Goal: Task Accomplishment & Management: Use online tool/utility

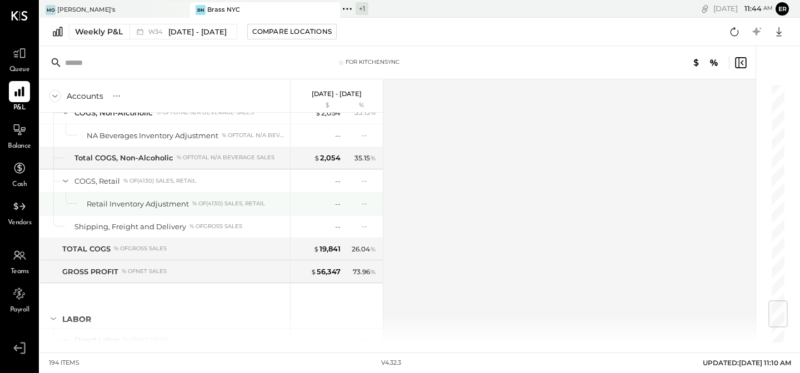
scroll to position [1838, 0]
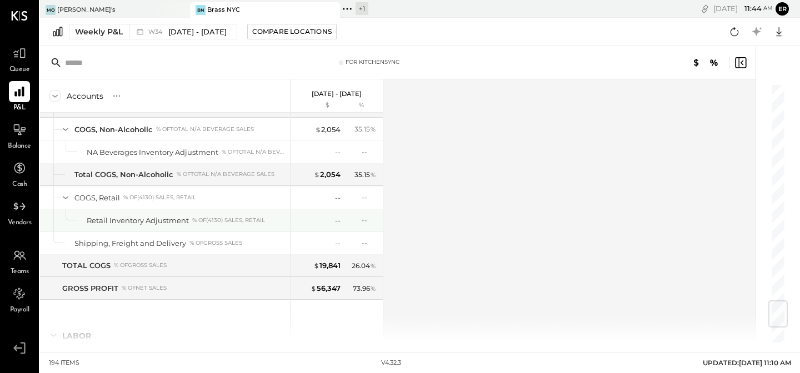
click at [331, 215] on div "-- --" at bounding box center [337, 221] width 83 height 22
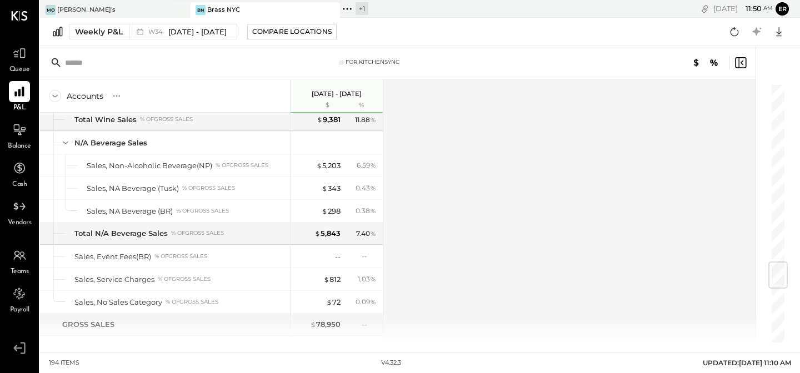
scroll to position [673, 0]
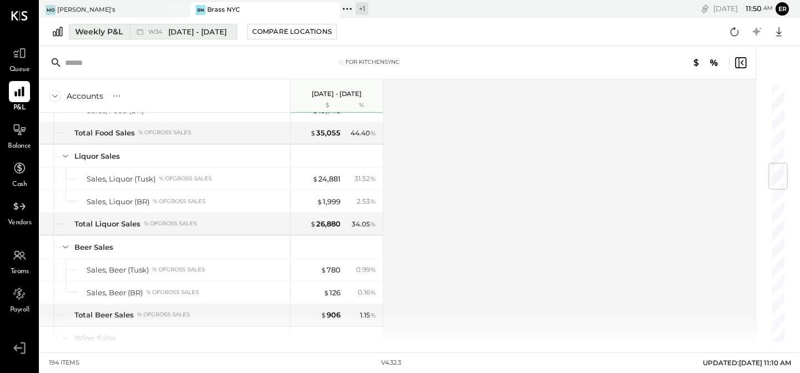
click at [100, 35] on div "Weekly P&L" at bounding box center [99, 31] width 48 height 11
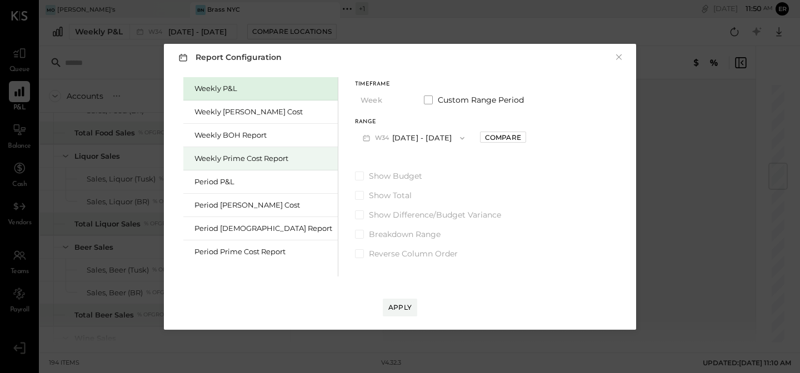
click at [200, 152] on div "Weekly Prime Cost Report" at bounding box center [260, 158] width 155 height 23
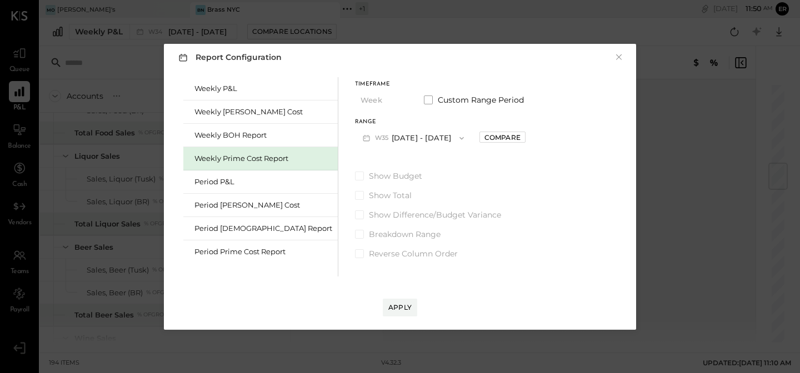
click at [383, 139] on button "W35 [DATE] - [DATE]" at bounding box center [413, 138] width 117 height 21
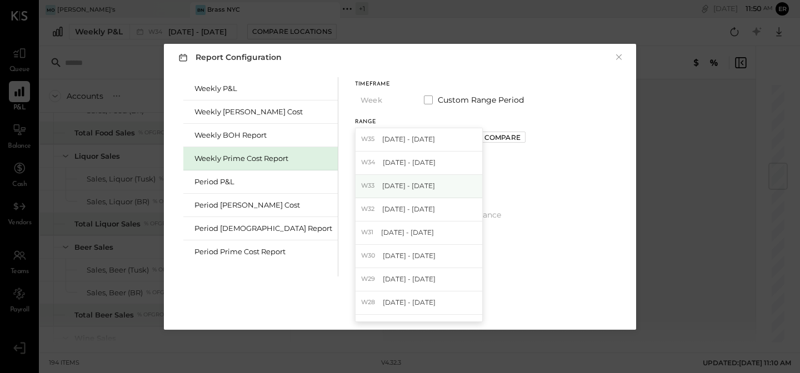
click at [376, 180] on div "W33 [DATE] - [DATE]" at bounding box center [419, 186] width 127 height 23
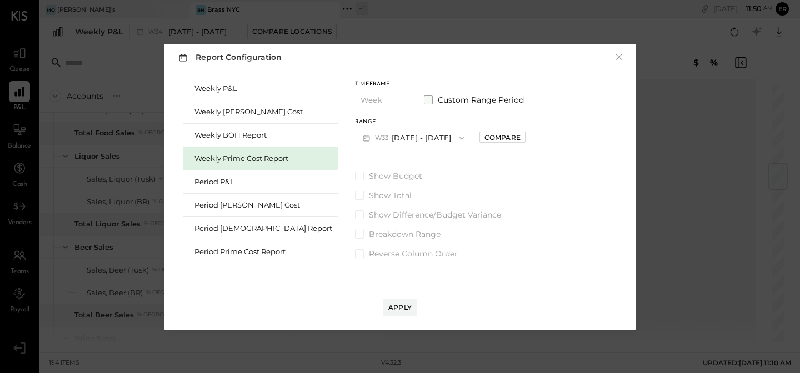
click at [424, 99] on span at bounding box center [428, 100] width 9 height 9
click at [402, 137] on div "Start Date [DATE] End date [DATE]" at bounding box center [440, 133] width 171 height 29
click at [407, 137] on icon "button" at bounding box center [411, 138] width 9 height 9
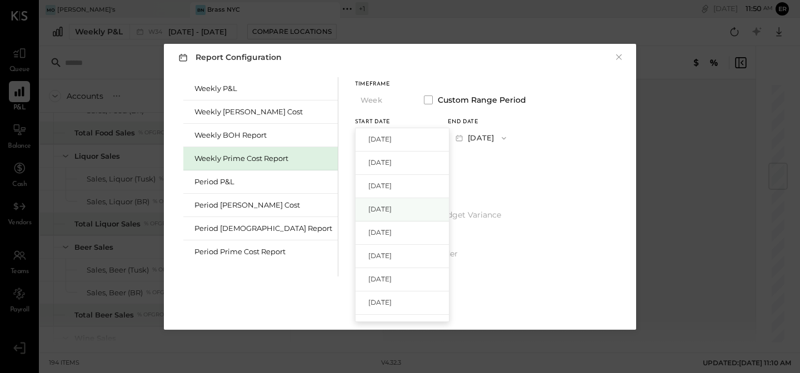
click at [368, 210] on span "[DATE]" at bounding box center [379, 209] width 23 height 9
click at [494, 136] on span "button" at bounding box center [501, 138] width 14 height 9
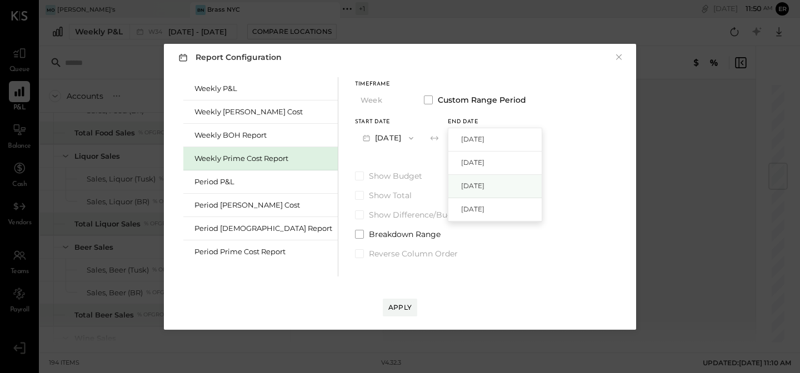
click at [462, 178] on div "[DATE]" at bounding box center [494, 186] width 93 height 23
click at [407, 138] on icon "button" at bounding box center [411, 138] width 9 height 9
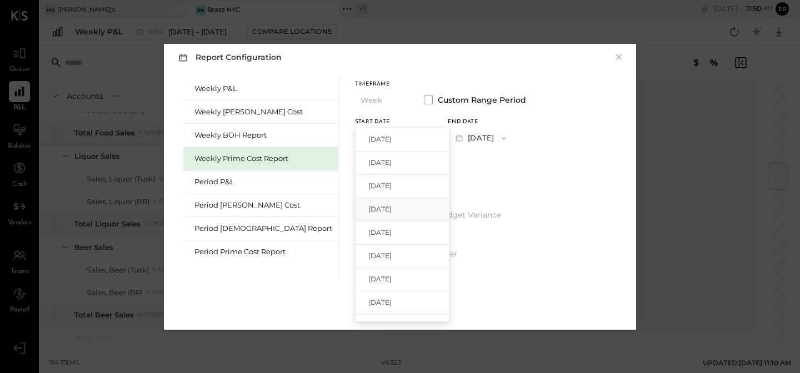
click at [368, 208] on span "[DATE]" at bounding box center [379, 209] width 23 height 9
click at [395, 142] on button "[DATE]" at bounding box center [388, 138] width 66 height 21
click at [485, 134] on button "[DATE]" at bounding box center [481, 138] width 66 height 21
click at [370, 129] on button "[DATE]" at bounding box center [388, 138] width 66 height 21
click at [368, 232] on span "[DATE]" at bounding box center [379, 232] width 23 height 9
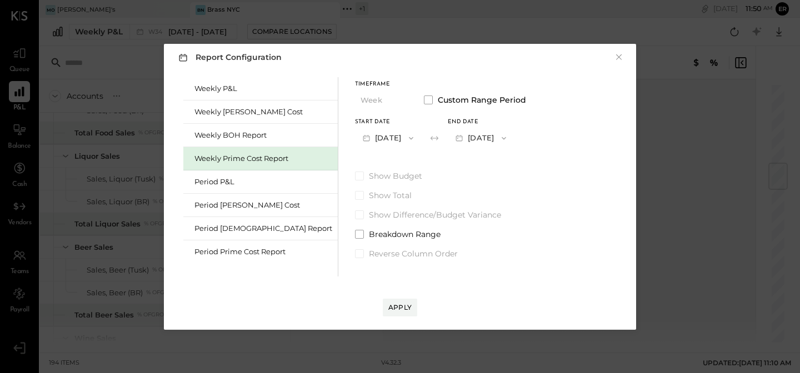
click at [479, 134] on button "[DATE]" at bounding box center [481, 138] width 66 height 21
click at [464, 181] on span "[DATE]" at bounding box center [472, 185] width 23 height 9
click at [355, 240] on div "Show Budget Show Total Show Difference/Budget Variance Breakdown Range Reverse …" at bounding box center [440, 215] width 171 height 89
click at [355, 236] on span at bounding box center [359, 234] width 9 height 9
click at [355, 254] on span at bounding box center [359, 254] width 9 height 9
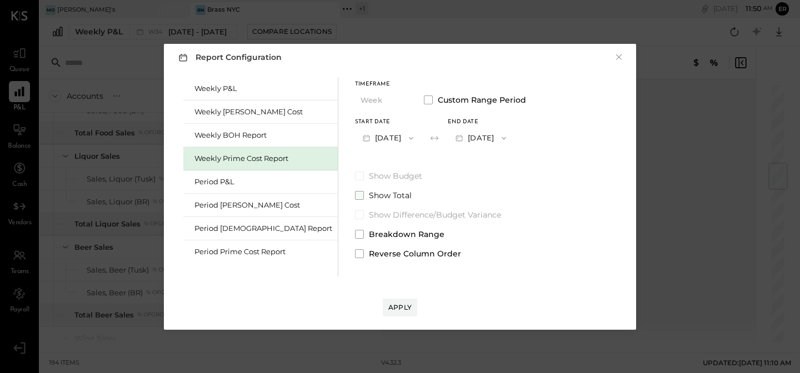
click at [355, 196] on span at bounding box center [359, 195] width 9 height 9
click at [401, 306] on div "Apply" at bounding box center [399, 307] width 23 height 9
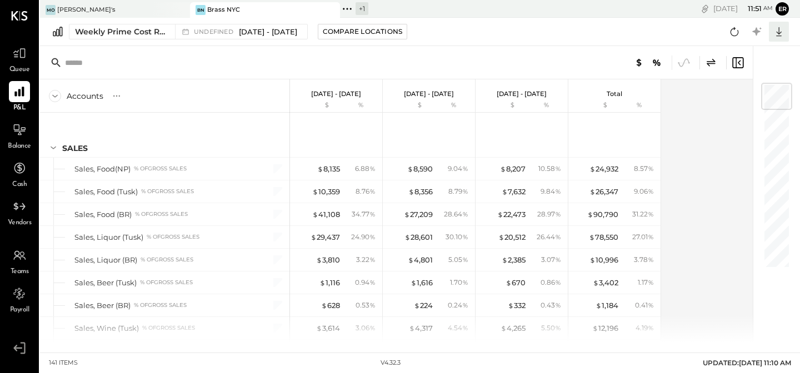
click at [776, 29] on icon at bounding box center [779, 31] width 14 height 14
click at [735, 99] on div "Excel" at bounding box center [744, 96] width 89 height 23
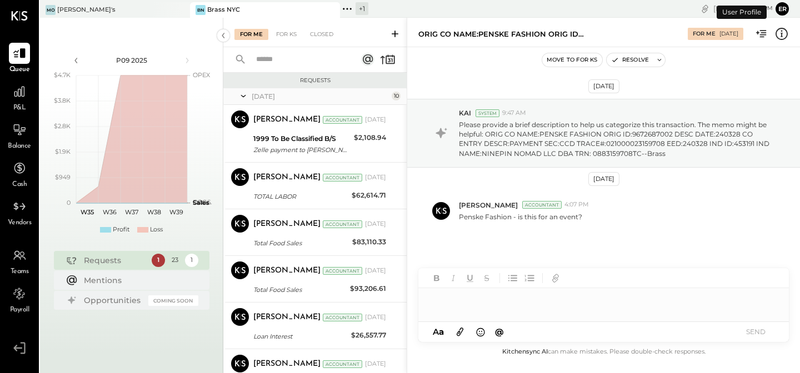
scroll to position [316, 0]
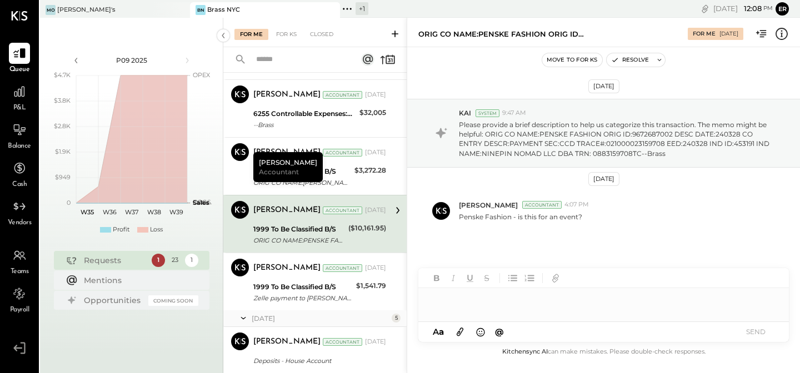
click at [13, 270] on span "Teams" at bounding box center [20, 272] width 18 height 10
